Goal: Find specific page/section: Find specific page/section

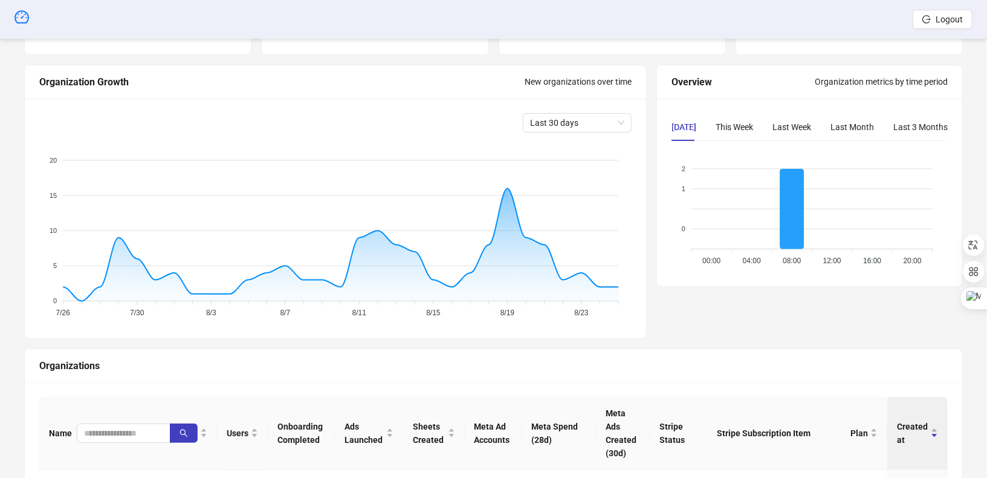
scroll to position [242, 0]
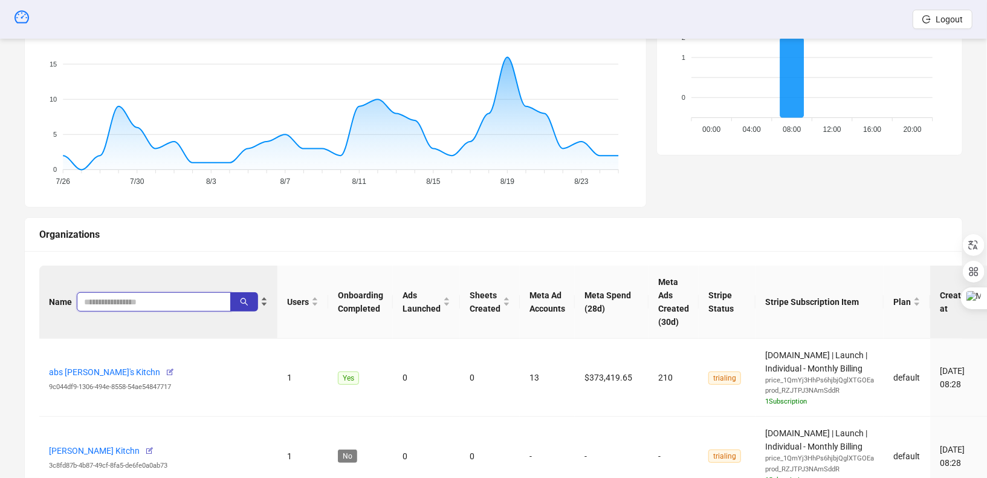
click at [124, 295] on input "search" at bounding box center [149, 301] width 130 height 13
type input "********"
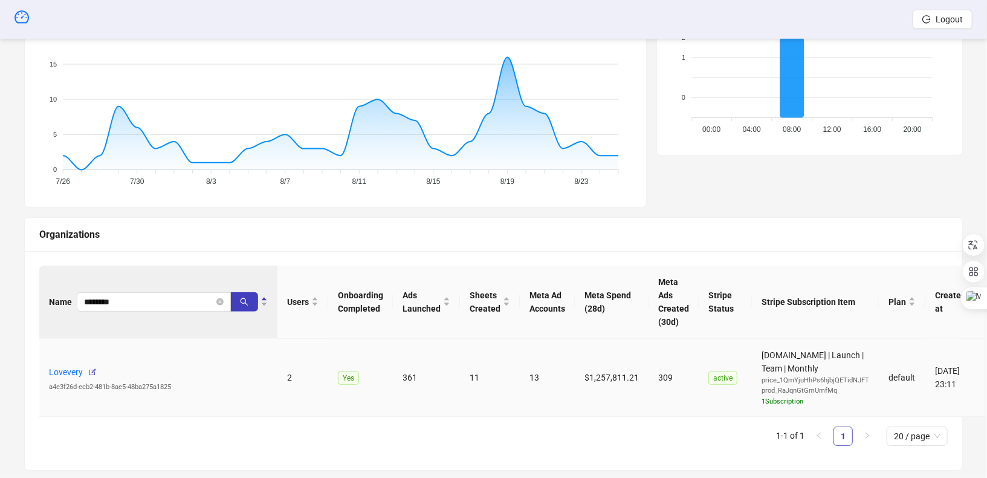
click at [134, 372] on div "Lovevery a4e3f26d-ecb2-481b-8ae5-48ba275a1825" at bounding box center [158, 377] width 219 height 30
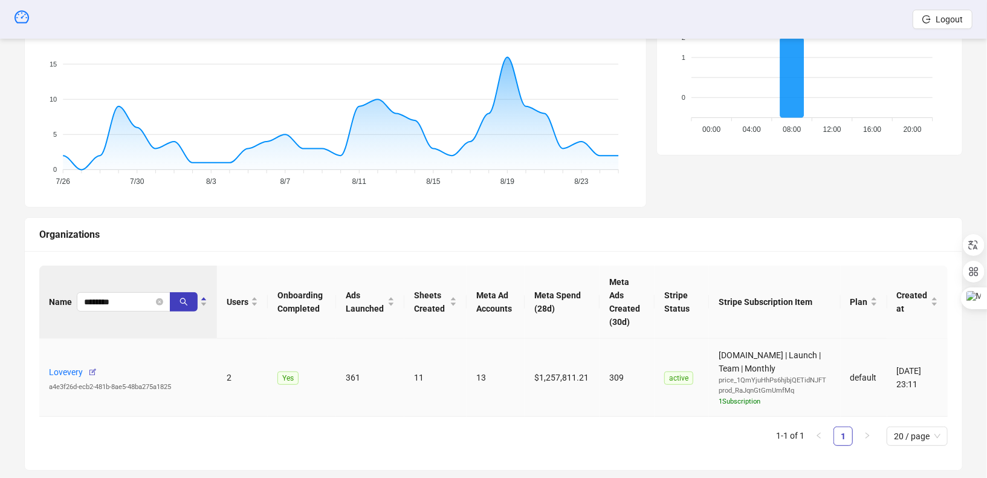
click at [134, 372] on div "Lovevery a4e3f26d-ecb2-481b-8ae5-48ba275a1825" at bounding box center [128, 377] width 158 height 30
click at [112, 382] on div "a4e3f26d-ecb2-481b-8ae5-48ba275a1825" at bounding box center [128, 387] width 158 height 11
copy div "a4e3f26d-ecb2-481b-8ae5-48ba275a1825"
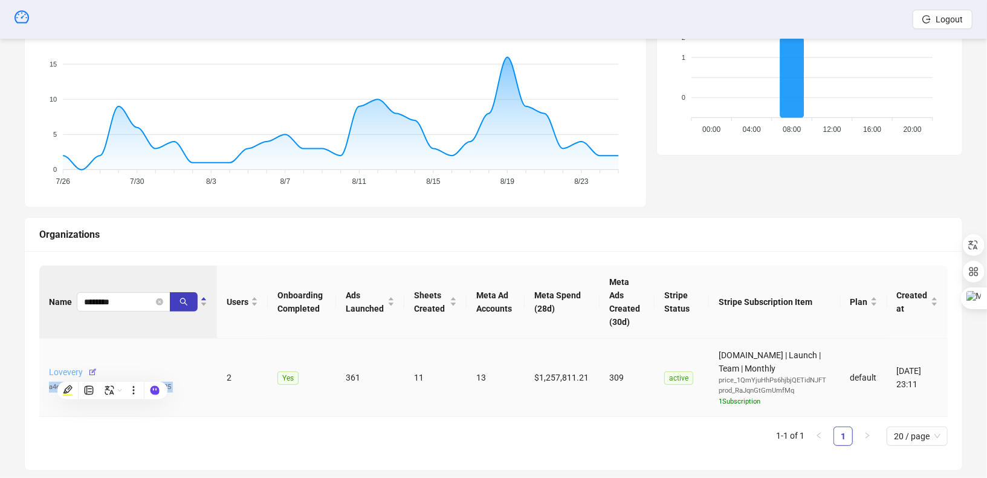
click at [66, 367] on link "Lovevery" at bounding box center [66, 372] width 34 height 10
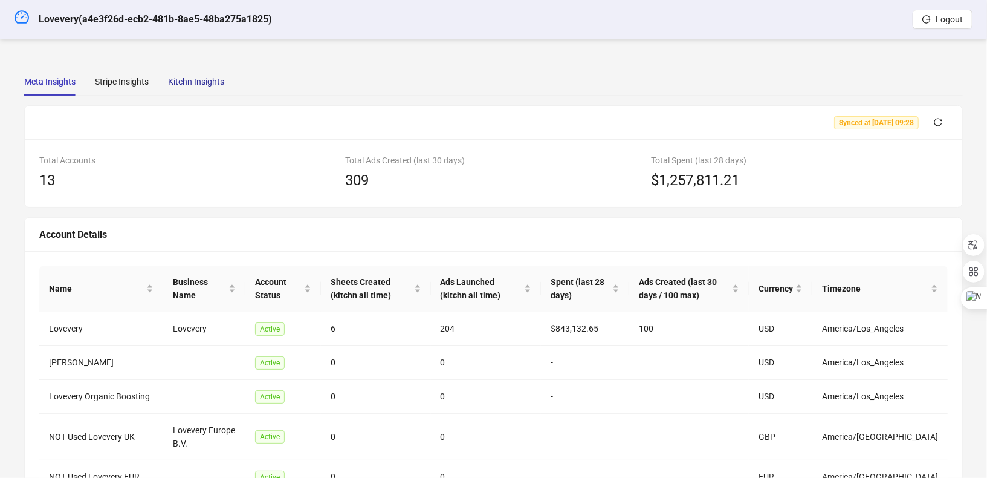
click at [200, 78] on div "Kitchn Insights" at bounding box center [196, 81] width 56 height 13
